Goal: Information Seeking & Learning: Learn about a topic

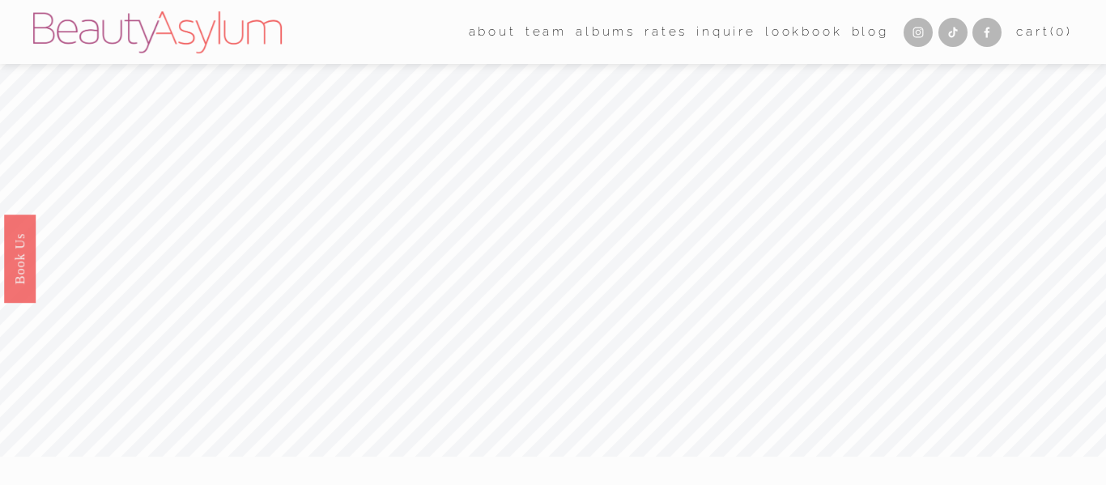
click at [667, 32] on link "Rates" at bounding box center [666, 31] width 43 height 25
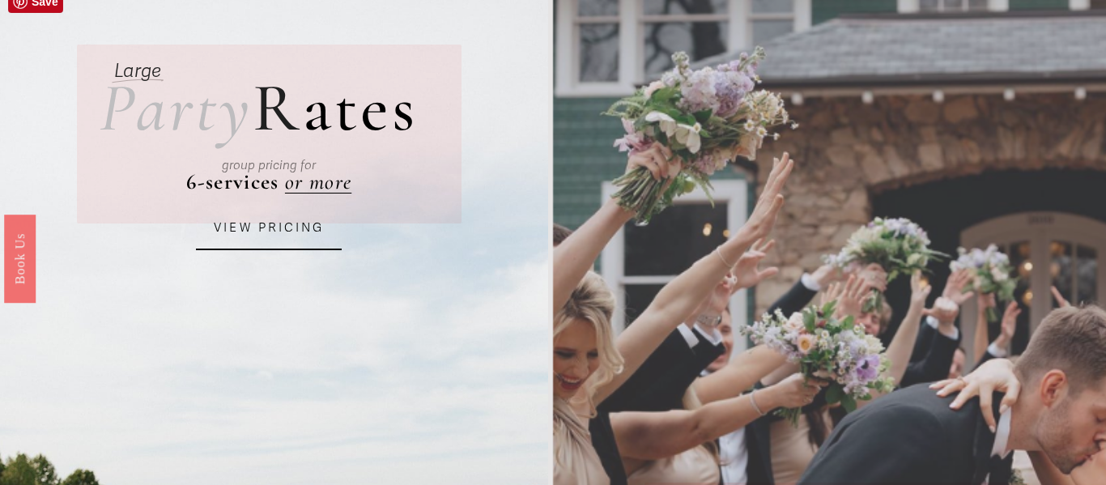
scroll to position [34, 0]
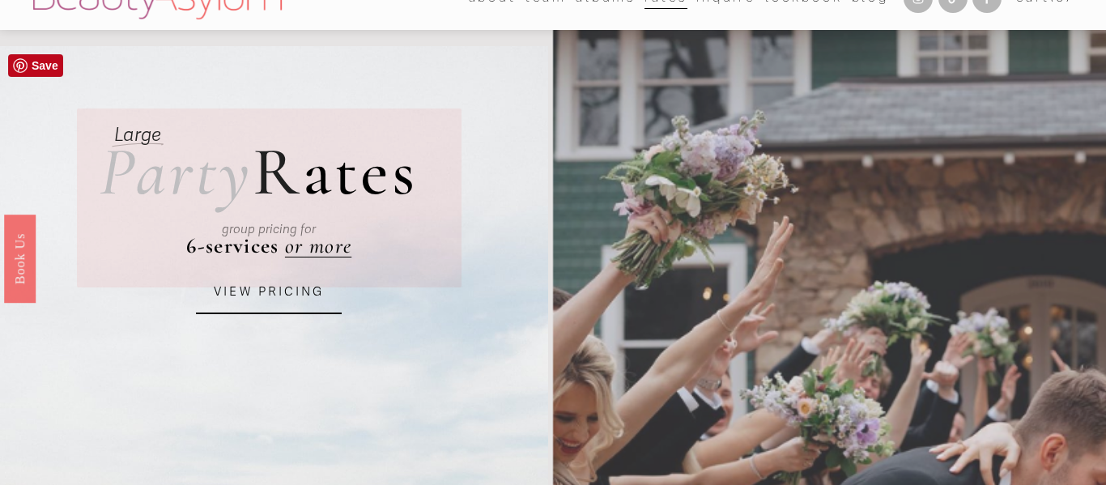
click at [271, 288] on link "VIEW PRICING" at bounding box center [269, 293] width 146 height 44
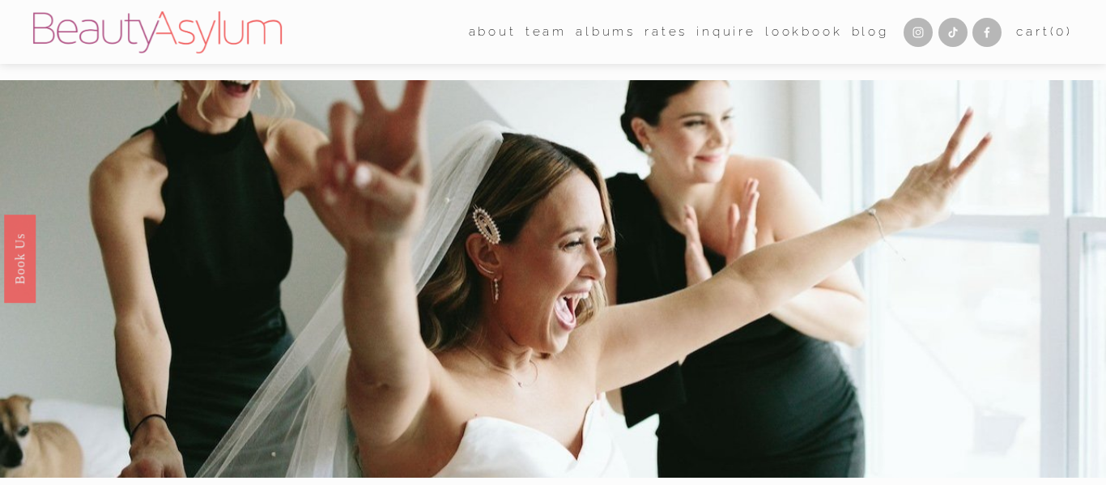
click at [647, 36] on link "Rates" at bounding box center [666, 31] width 43 height 25
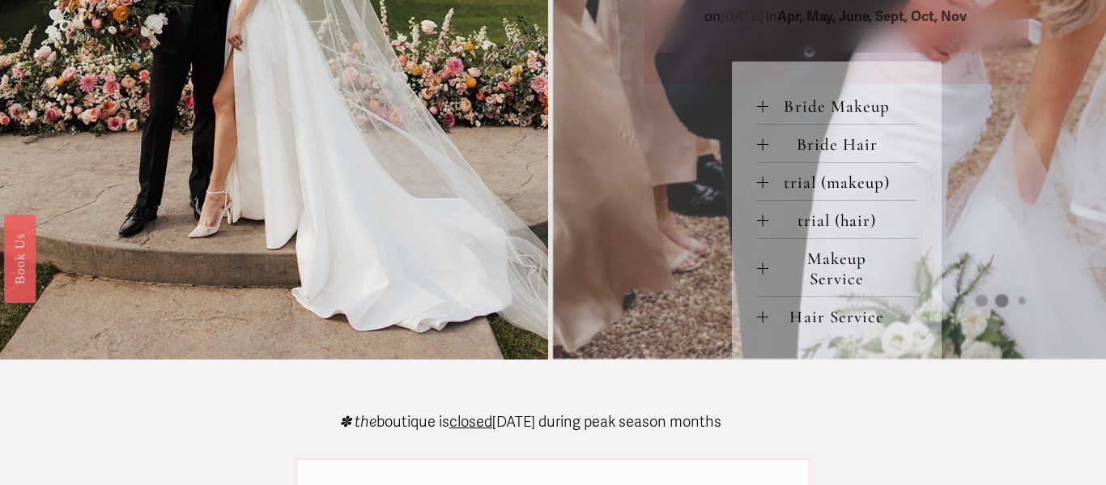
scroll to position [746, 0]
click at [760, 268] on div at bounding box center [762, 267] width 11 height 11
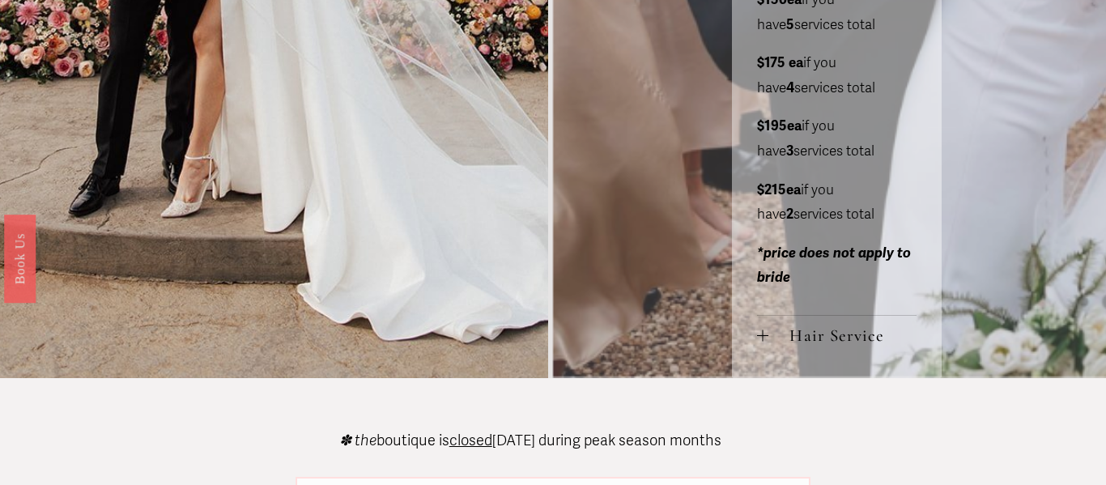
scroll to position [1054, 0]
click at [756, 335] on div "Bride Makeup bride only makeup (90 min) $275 / wedding day *two additional serv…" at bounding box center [837, 64] width 210 height 625
click at [768, 339] on div at bounding box center [762, 334] width 11 height 11
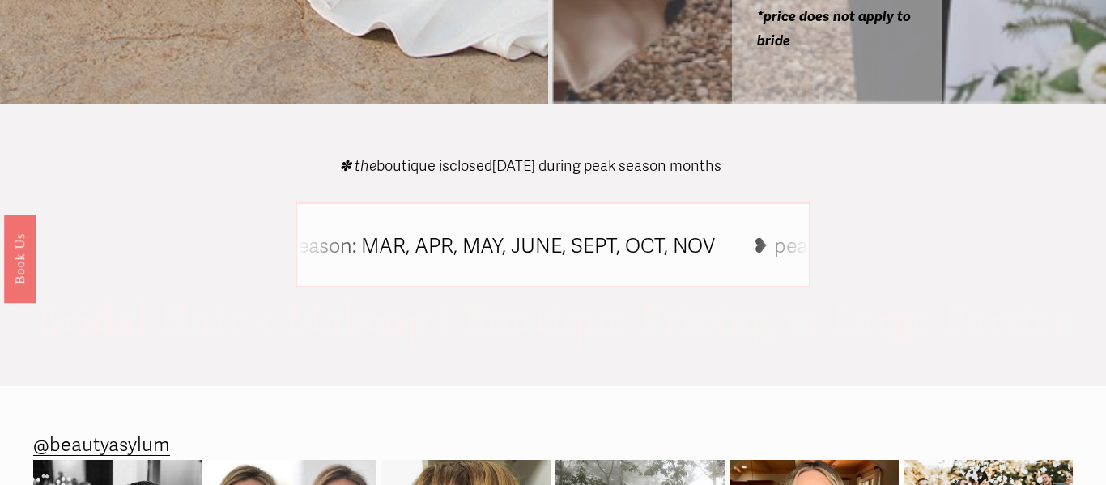
scroll to position [1992, 0]
